Goal: Use online tool/utility: Utilize a website feature to perform a specific function

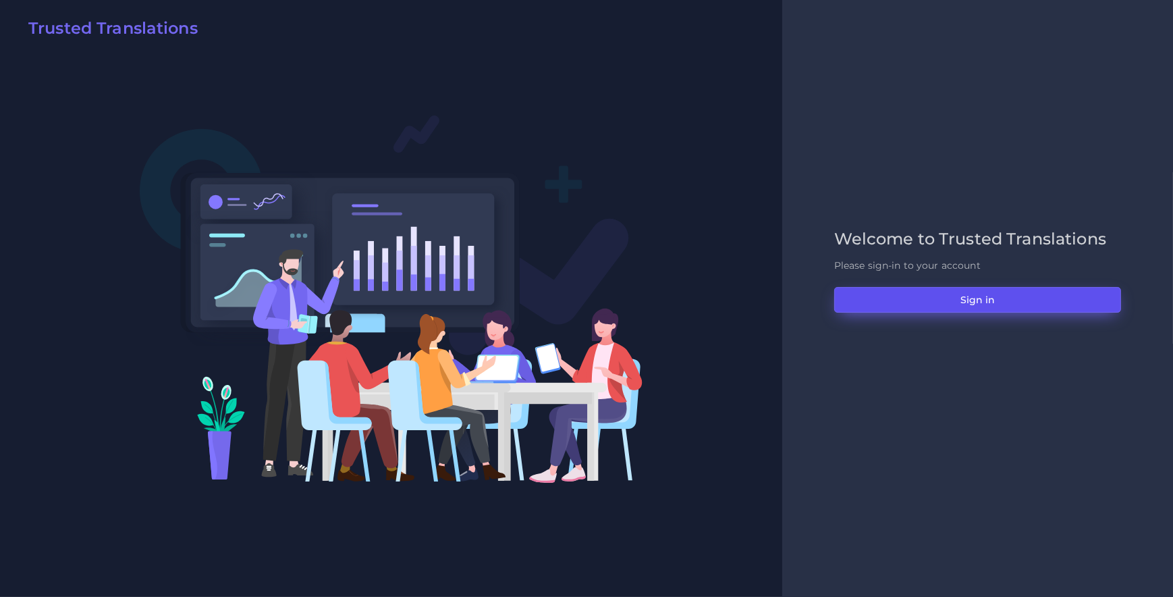
click at [869, 299] on button "Sign in" at bounding box center [977, 300] width 287 height 26
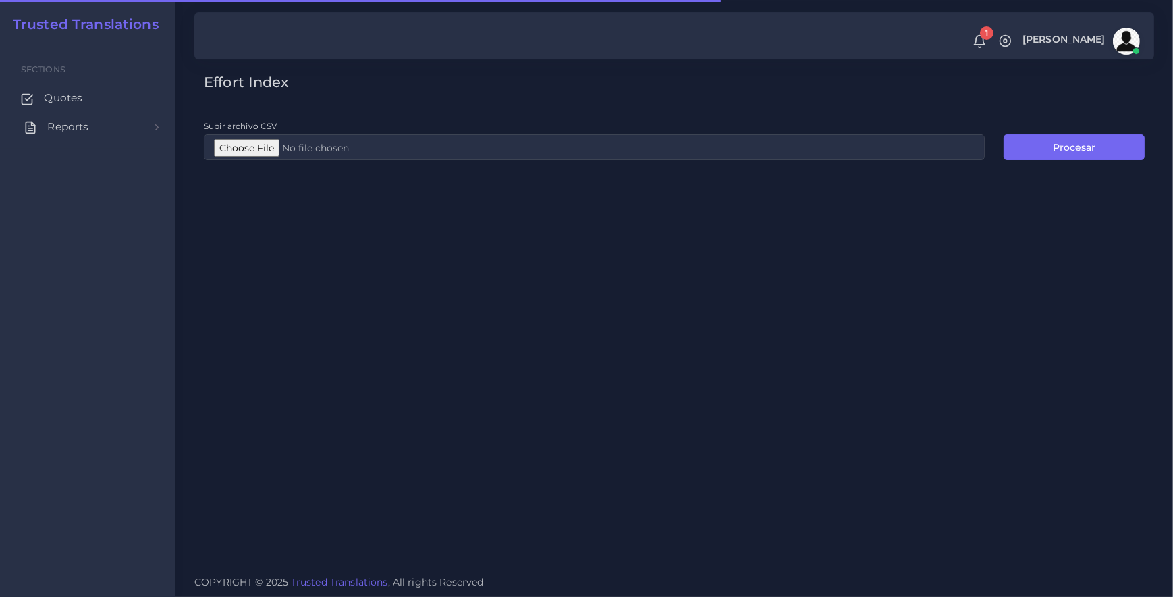
click at [51, 125] on span "Reports" at bounding box center [67, 126] width 41 height 15
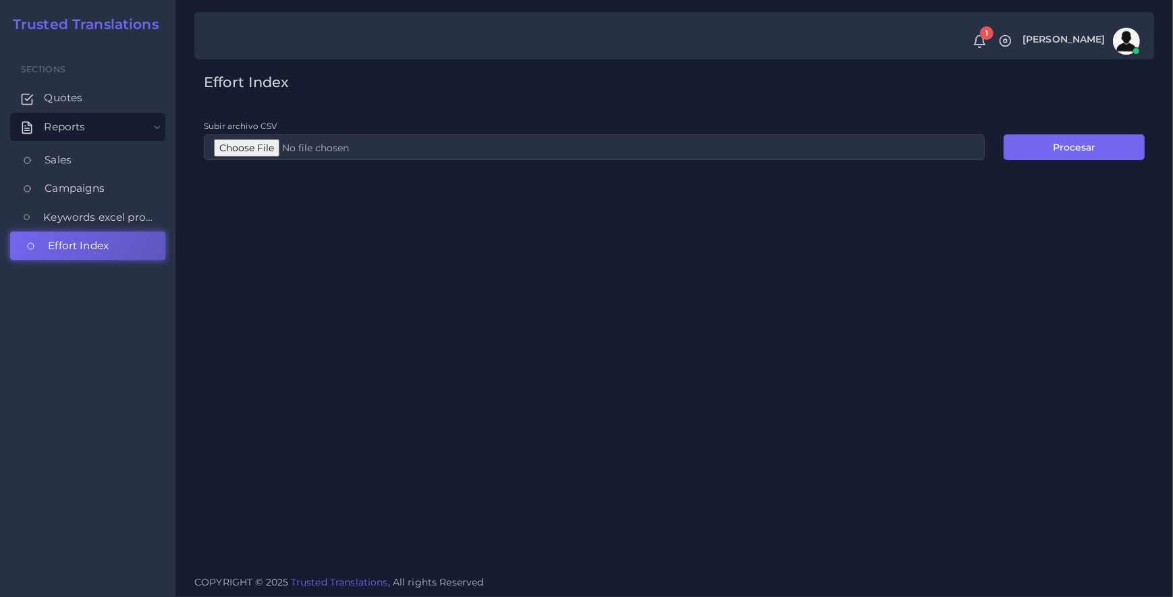
click at [74, 243] on span "Effort Index" at bounding box center [78, 245] width 61 height 15
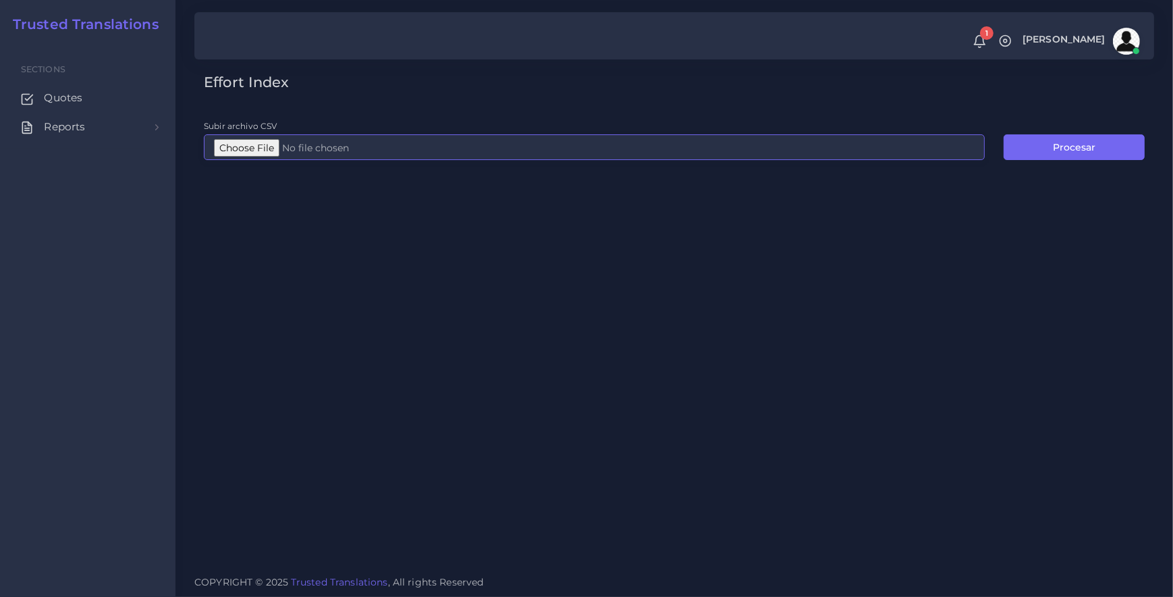
click at [255, 150] on input "Subir archivo CSV" at bounding box center [594, 147] width 781 height 26
type input "C:\fakepath\Edit Dist FPE.csv"
click at [1051, 161] on div "Effort Index Subir archivo CSV Procesar" at bounding box center [673, 282] width 997 height 565
click at [1068, 149] on button "Procesar" at bounding box center [1074, 147] width 141 height 26
